Goal: Task Accomplishment & Management: Use online tool/utility

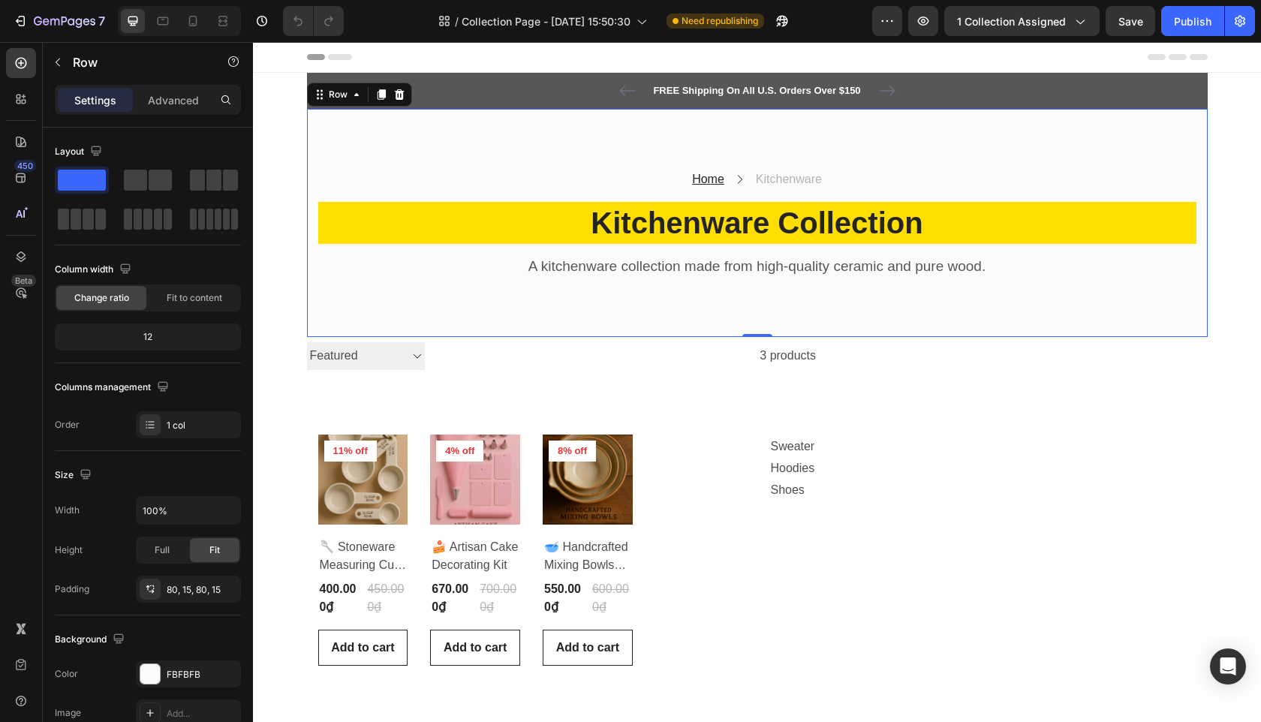
click at [375, 150] on div "Home Text block Icon Kitchenware Text block Row Kitchenware Collection Heading …" at bounding box center [757, 223] width 900 height 229
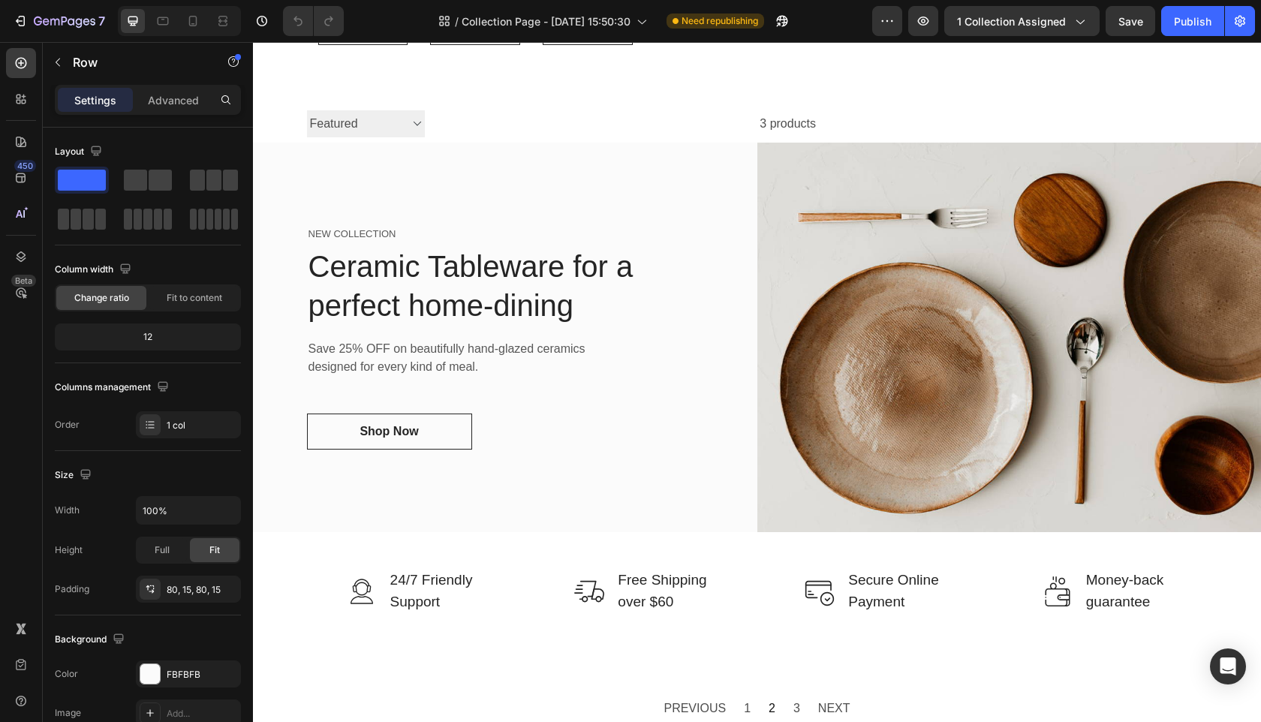
scroll to position [641, 0]
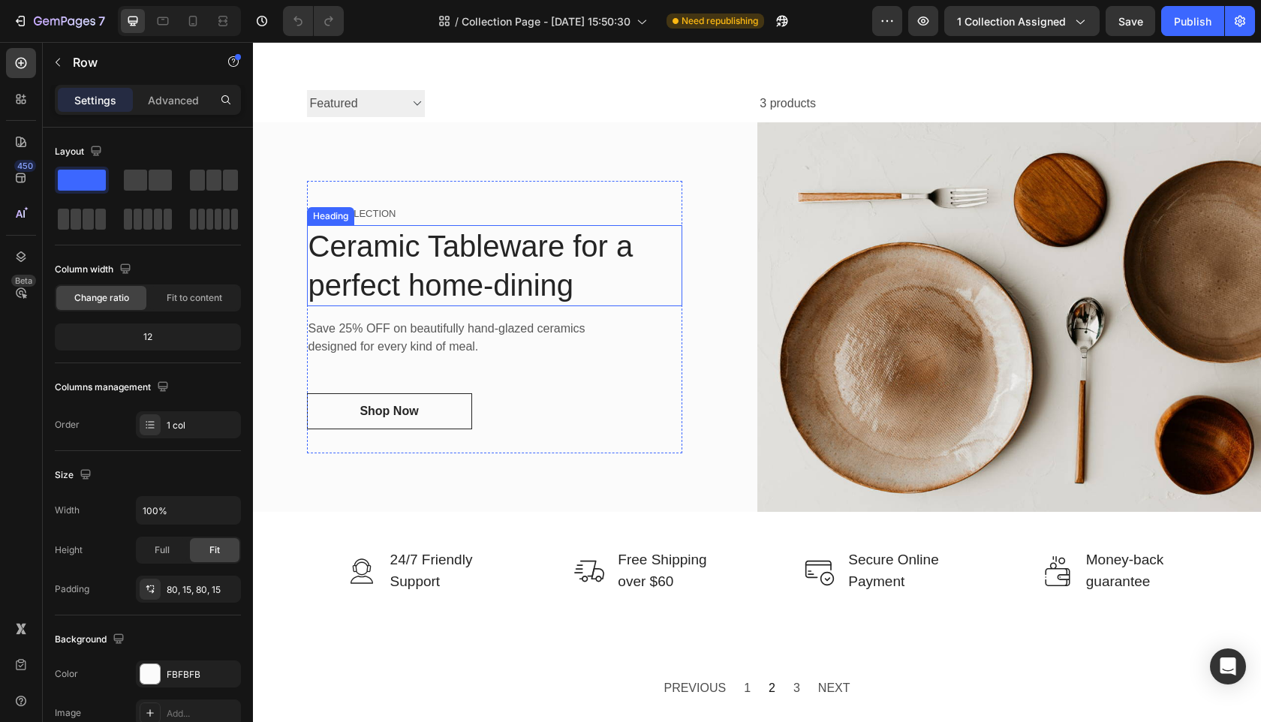
click at [369, 241] on p "Ceramic Tableware for a perfect home-dining" at bounding box center [494, 266] width 372 height 78
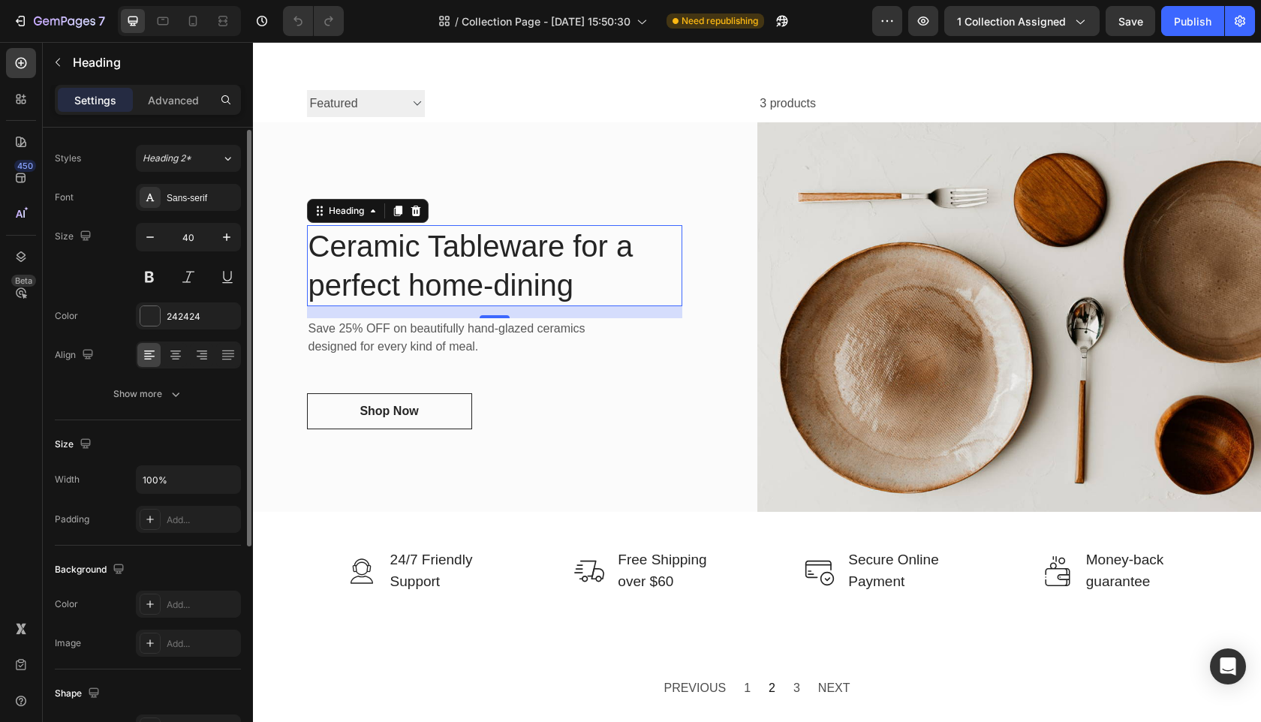
scroll to position [0, 0]
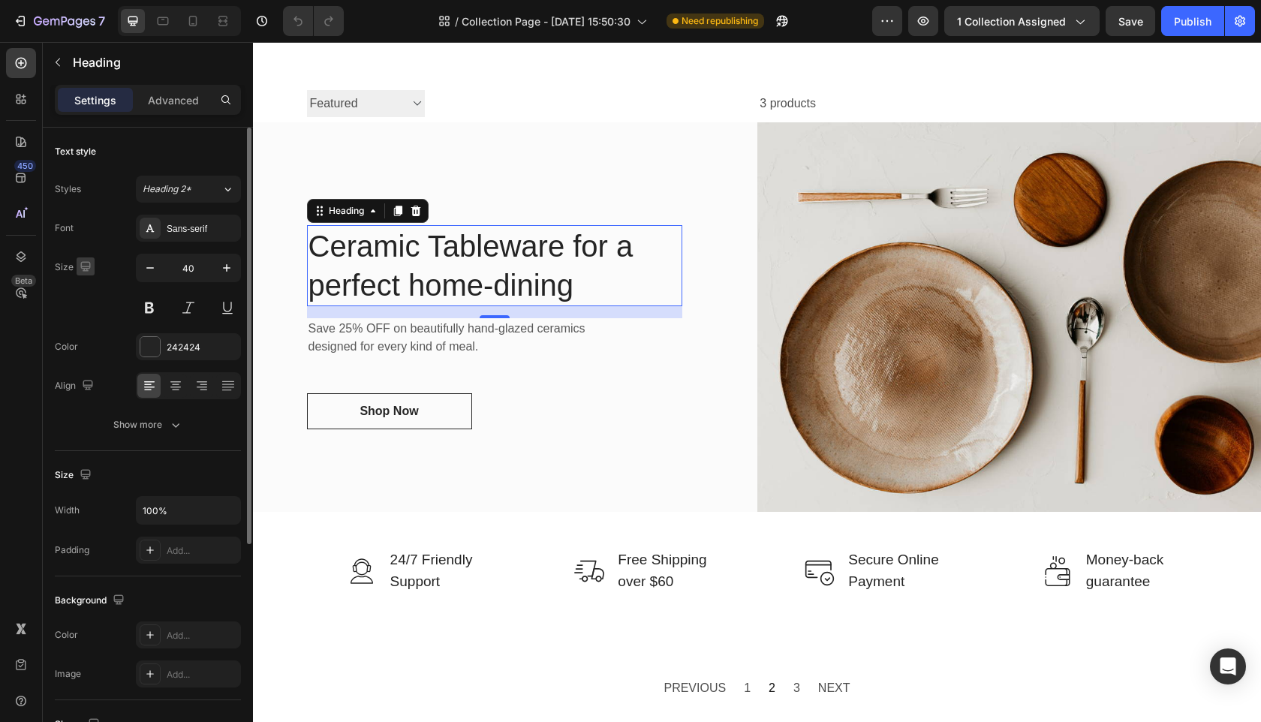
click at [87, 271] on icon "button" at bounding box center [85, 266] width 15 height 15
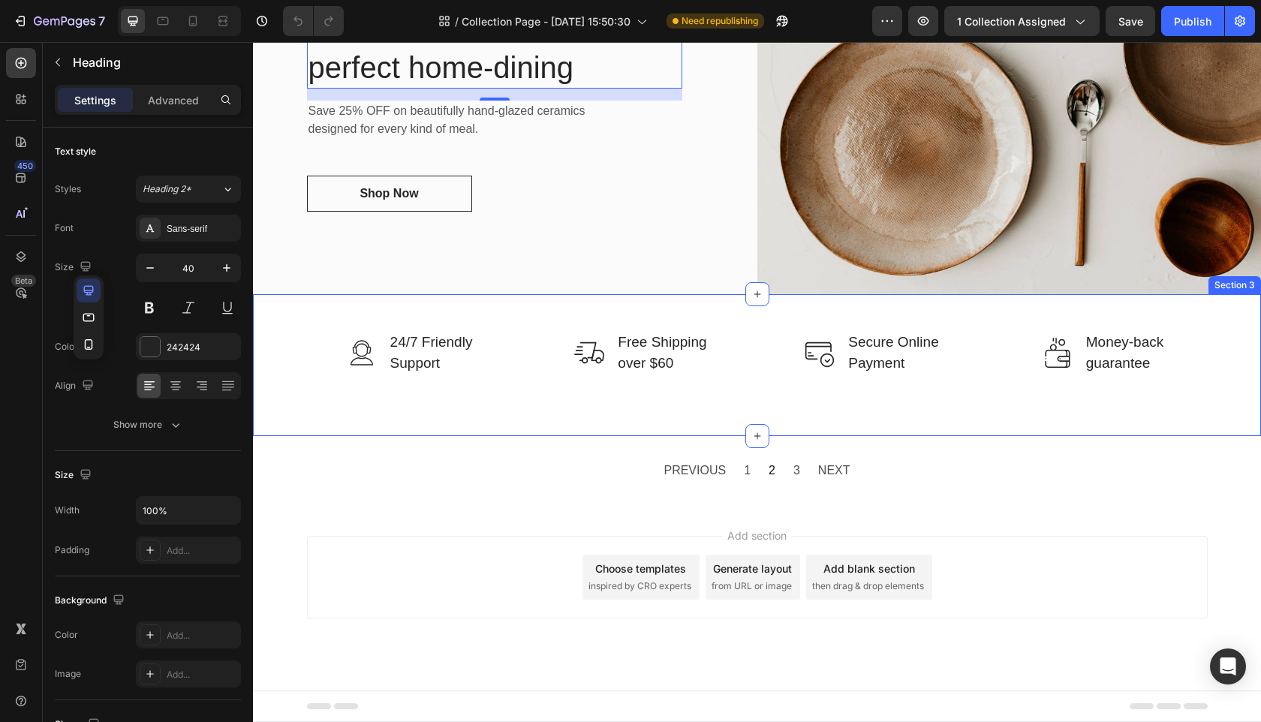
scroll to position [507, 0]
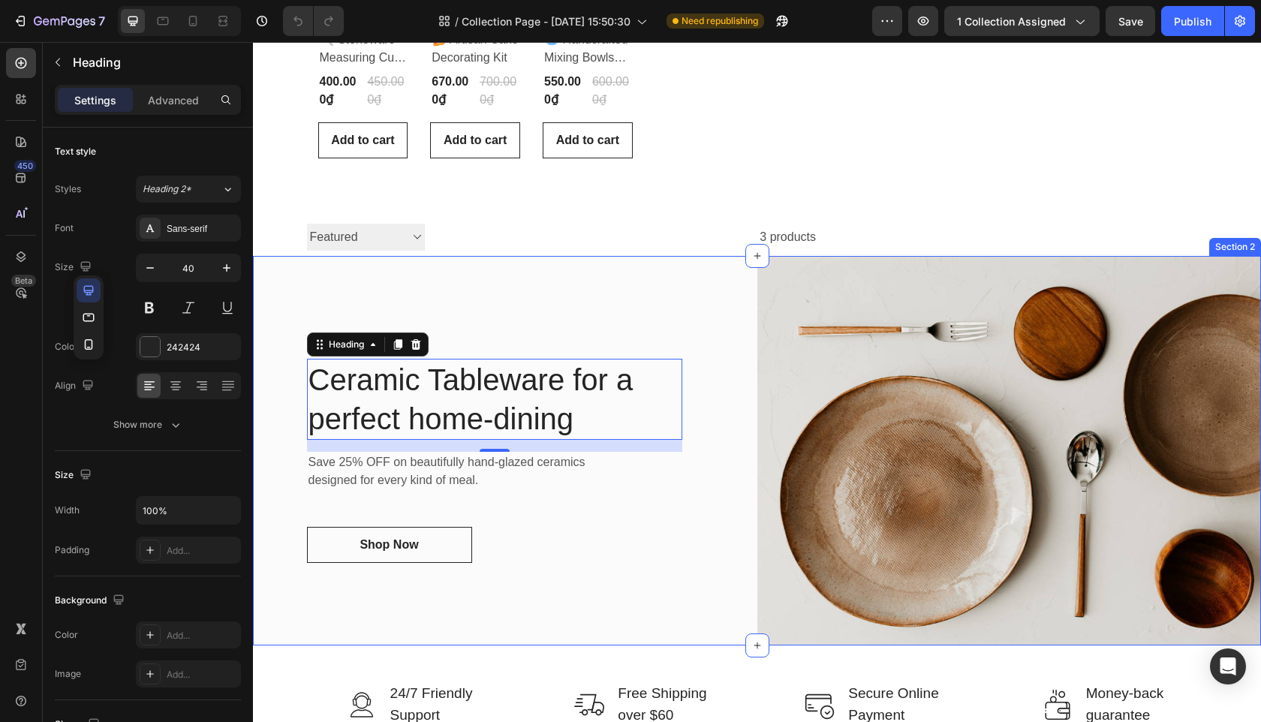
click at [427, 309] on div "NEW COLLECTION Text block Ceramic Tableware for a perfect home-dining Heading 1…" at bounding box center [505, 450] width 504 height 389
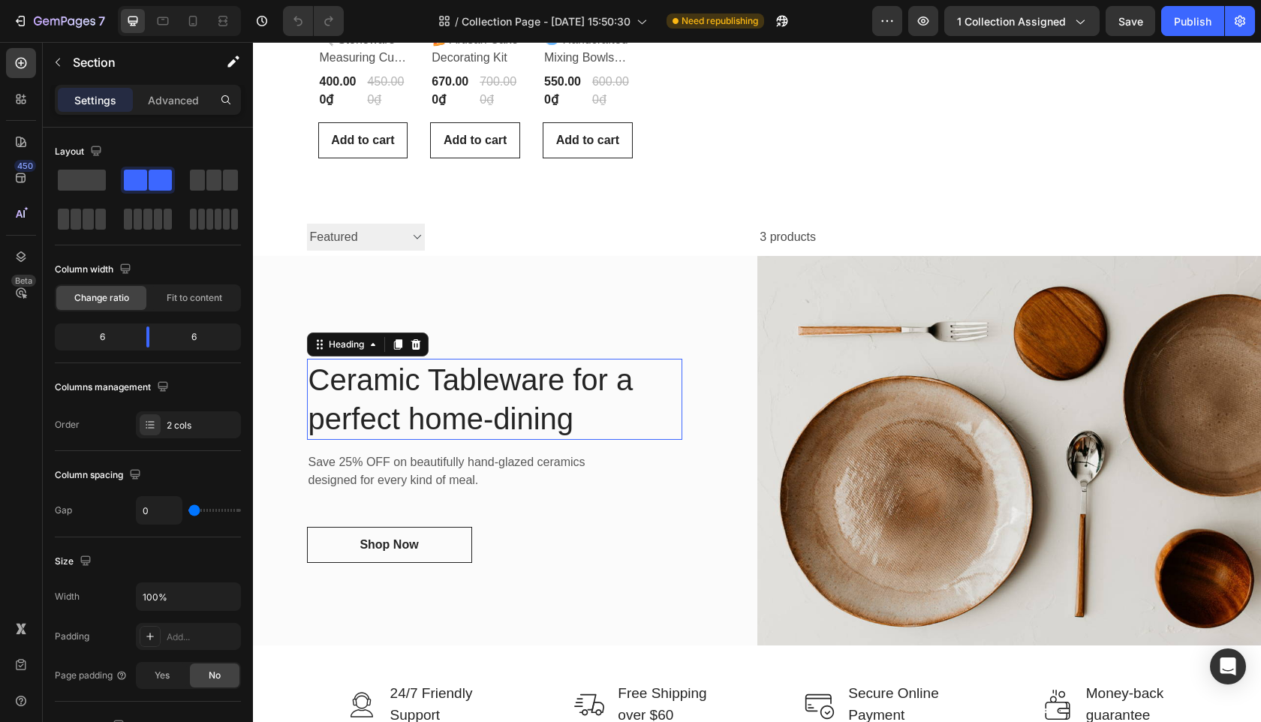
click at [368, 417] on p "Ceramic Tableware for a perfect home-dining" at bounding box center [494, 399] width 372 height 78
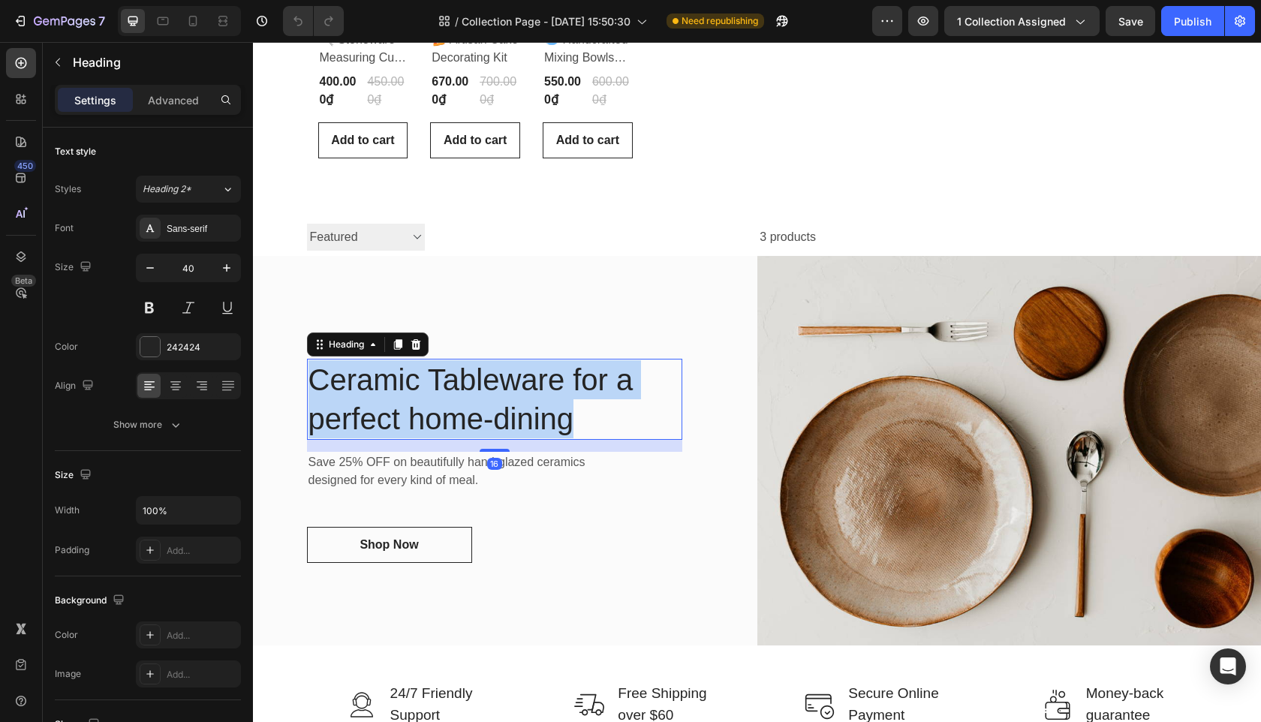
click at [368, 417] on p "Ceramic Tableware for a perfect home-dining" at bounding box center [494, 399] width 372 height 78
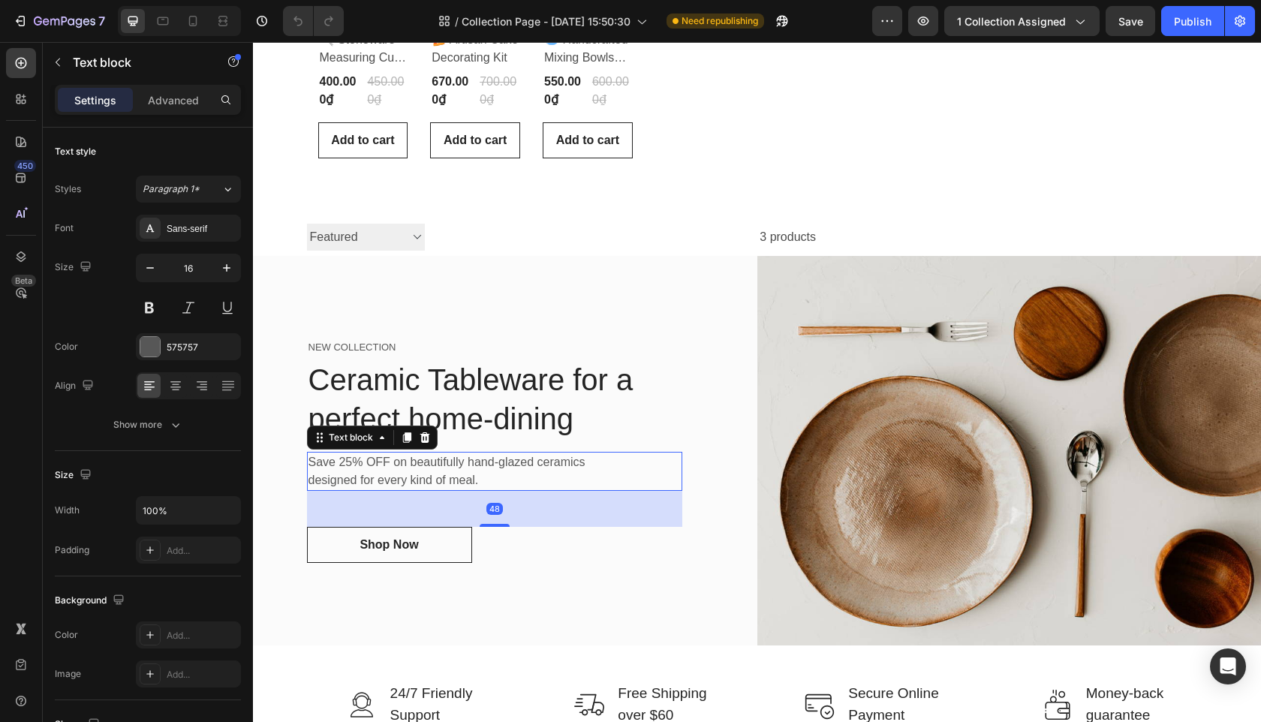
click at [359, 467] on p "Save 25% OFF on beautifully hand-glazed ceramics designed for every kind of mea…" at bounding box center [456, 471] width 297 height 36
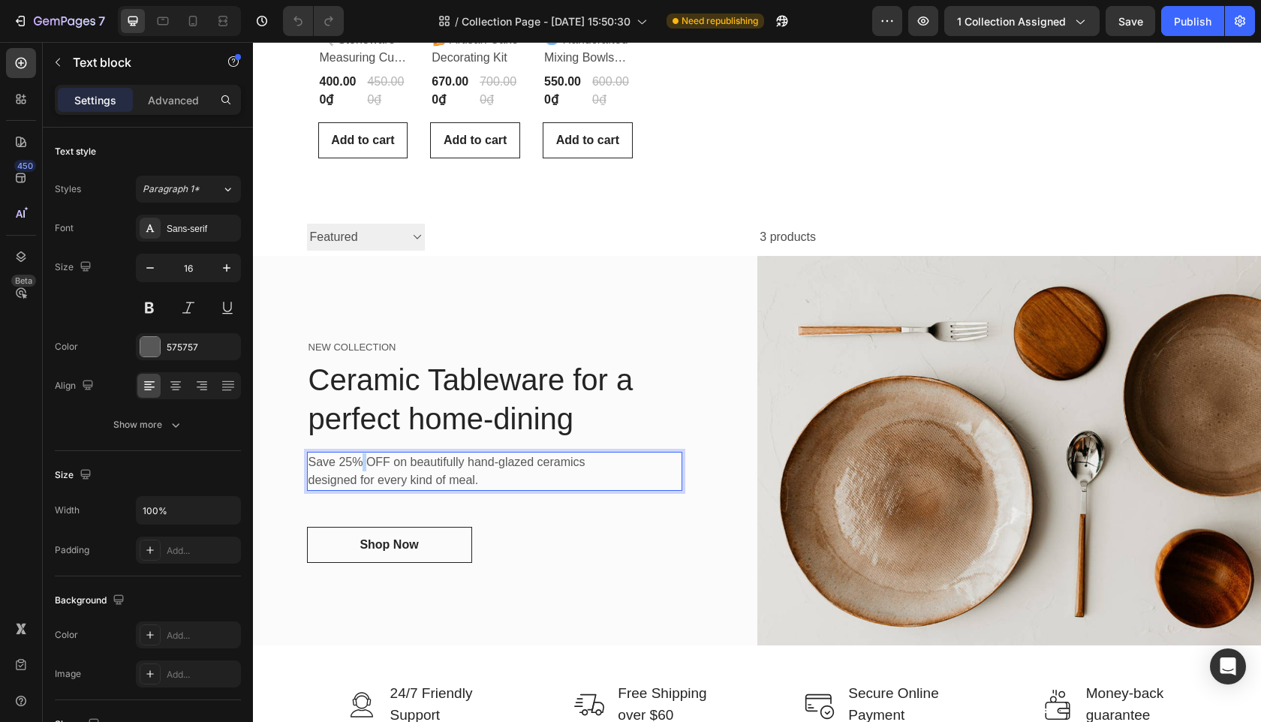
click at [359, 467] on p "Save 25% OFF on beautifully hand-glazed ceramics designed for every kind of mea…" at bounding box center [456, 471] width 297 height 36
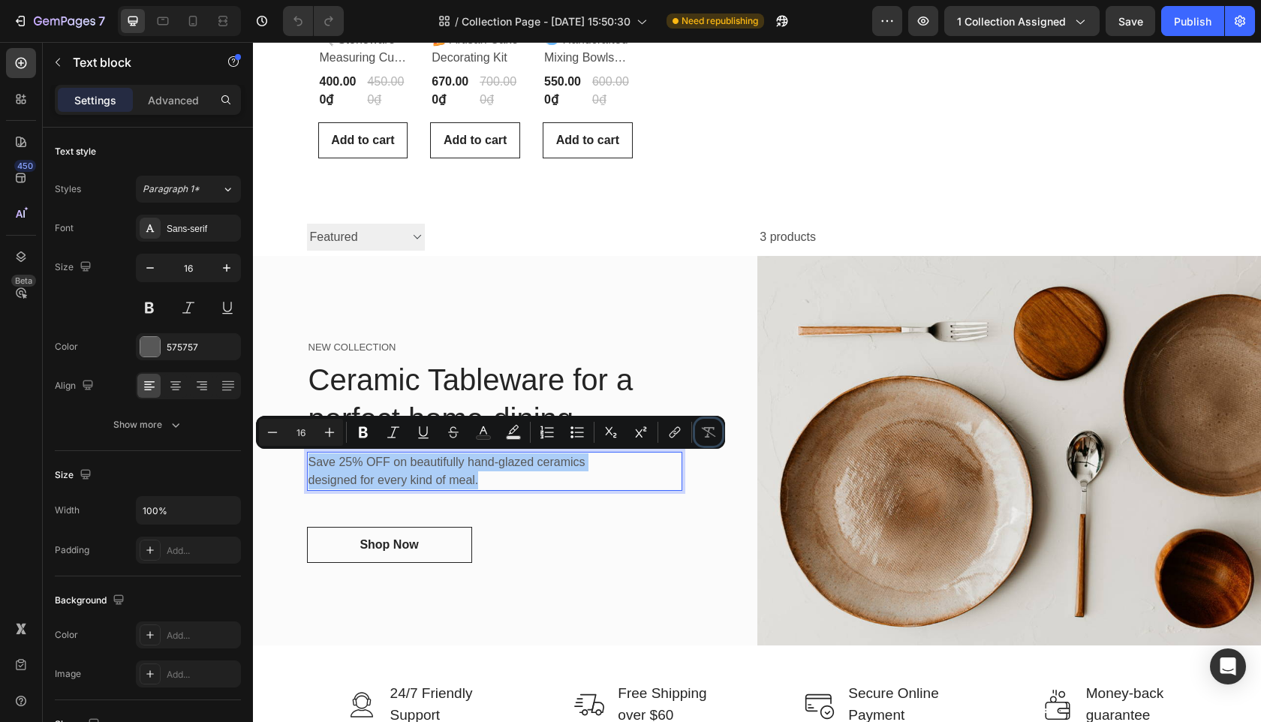
drag, startPoint x: 711, startPoint y: 436, endPoint x: 929, endPoint y: -17, distance: 502.4
click at [929, 0] on html "7 Version history / Collection Page - [DATE] 15:50:30 Need republishing Preview…" at bounding box center [630, 0] width 1261 height 0
